Goal: Use online tool/utility: Utilize a website feature to perform a specific function

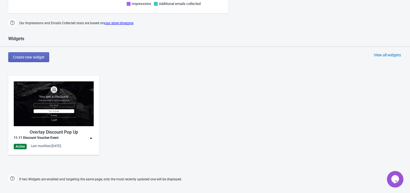
scroll to position [300, 0]
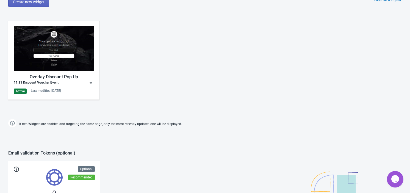
click at [92, 84] on img at bounding box center [90, 82] width 5 height 5
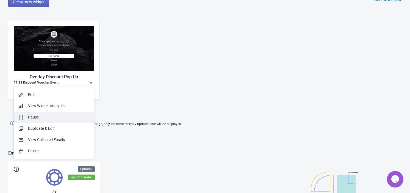
click at [65, 114] on div "Pause" at bounding box center [58, 117] width 61 height 6
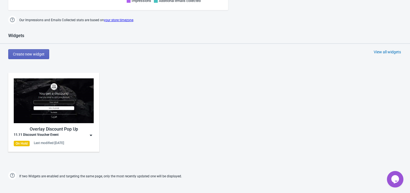
scroll to position [275, 0]
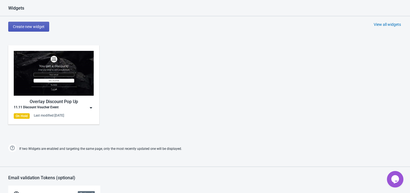
click at [33, 23] on button "Create new widget" at bounding box center [28, 27] width 41 height 10
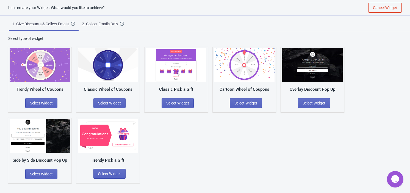
click at [94, 21] on div "2. Collect Emails Only" at bounding box center [101, 23] width 38 height 5
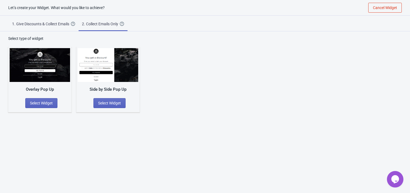
click at [54, 26] on div "1. Give Discounts & Collect Emails" at bounding box center [41, 23] width 59 height 5
